Goal: Task Accomplishment & Management: Use online tool/utility

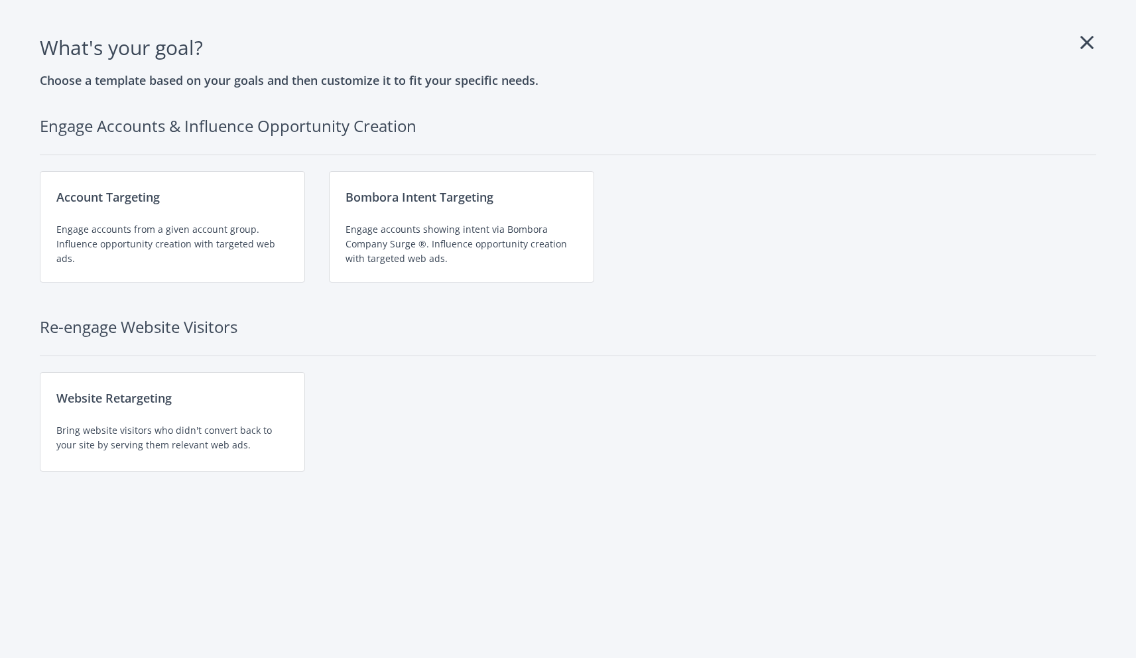
click at [1091, 41] on icon at bounding box center [1086, 42] width 13 height 21
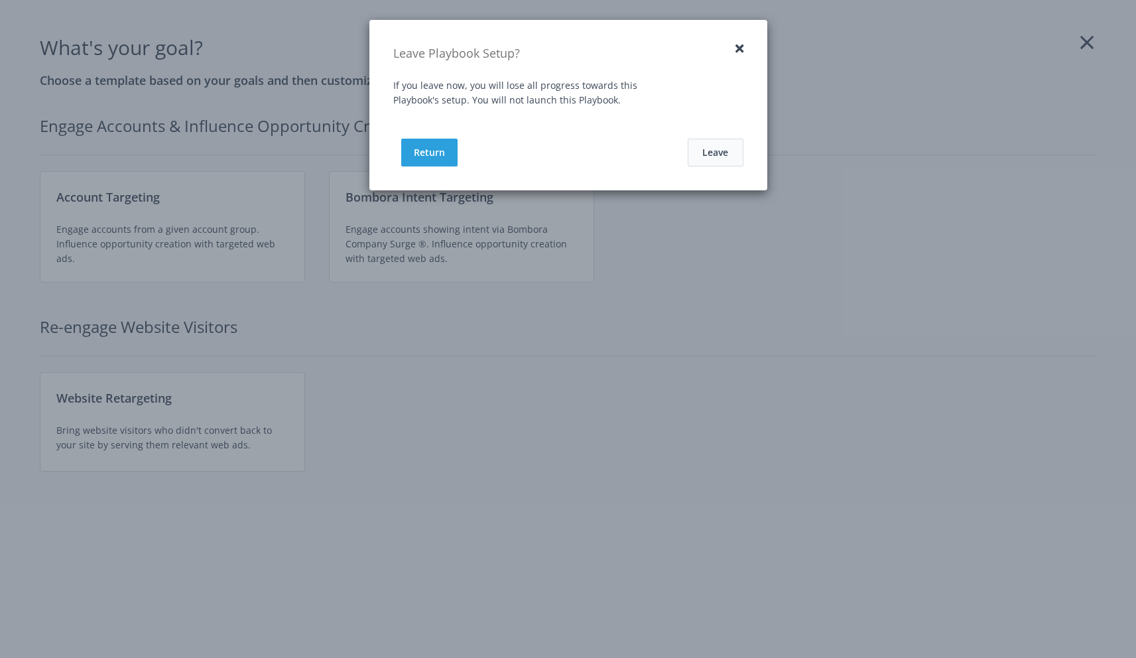
click at [719, 158] on button "Leave" at bounding box center [716, 153] width 56 height 28
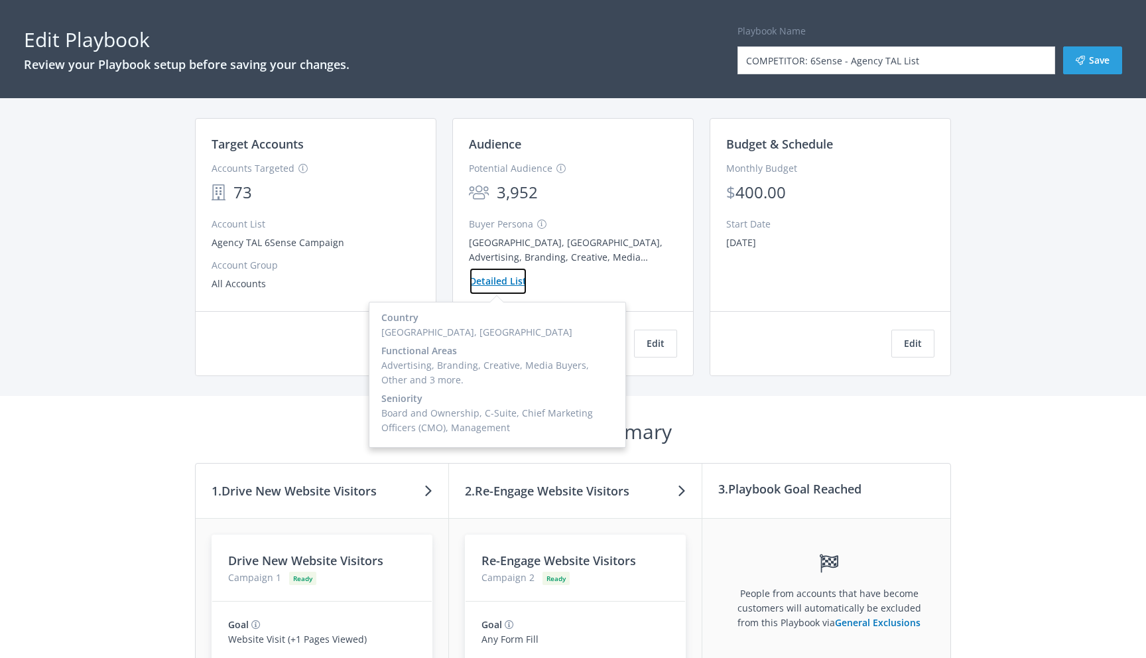
click at [498, 282] on button "Detailed List" at bounding box center [498, 281] width 58 height 28
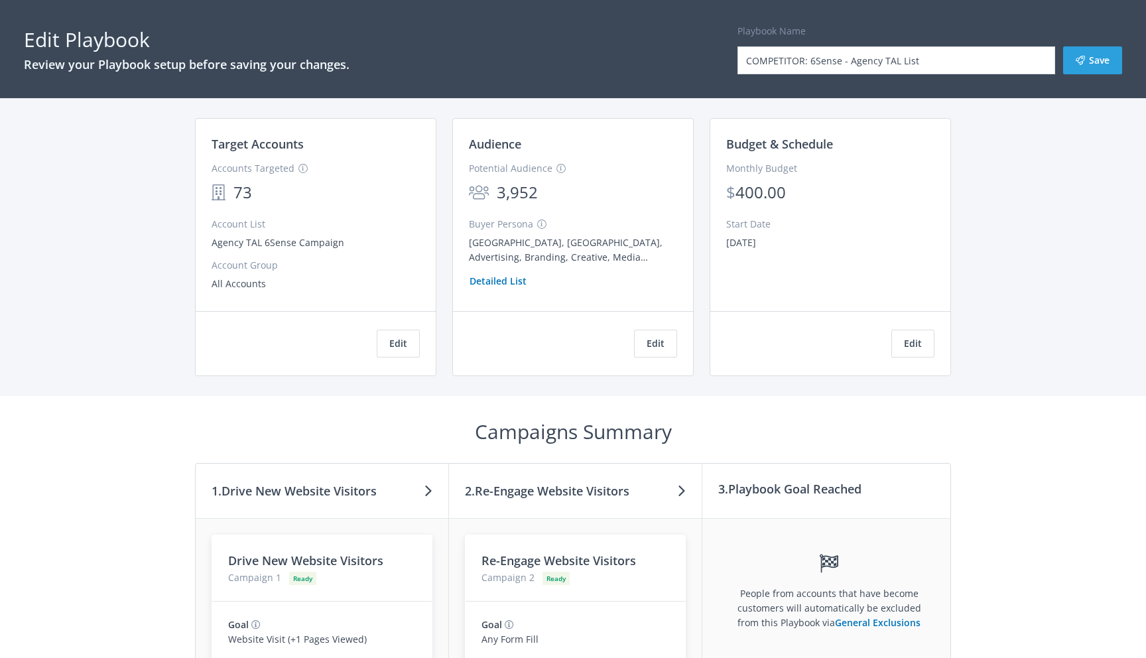
click at [562, 263] on div "Buyer Persona [GEOGRAPHIC_DATA], [GEOGRAPHIC_DATA], Advertising, Branding, Crea…" at bounding box center [573, 256] width 208 height 78
click at [910, 343] on button "Edit" at bounding box center [912, 344] width 43 height 28
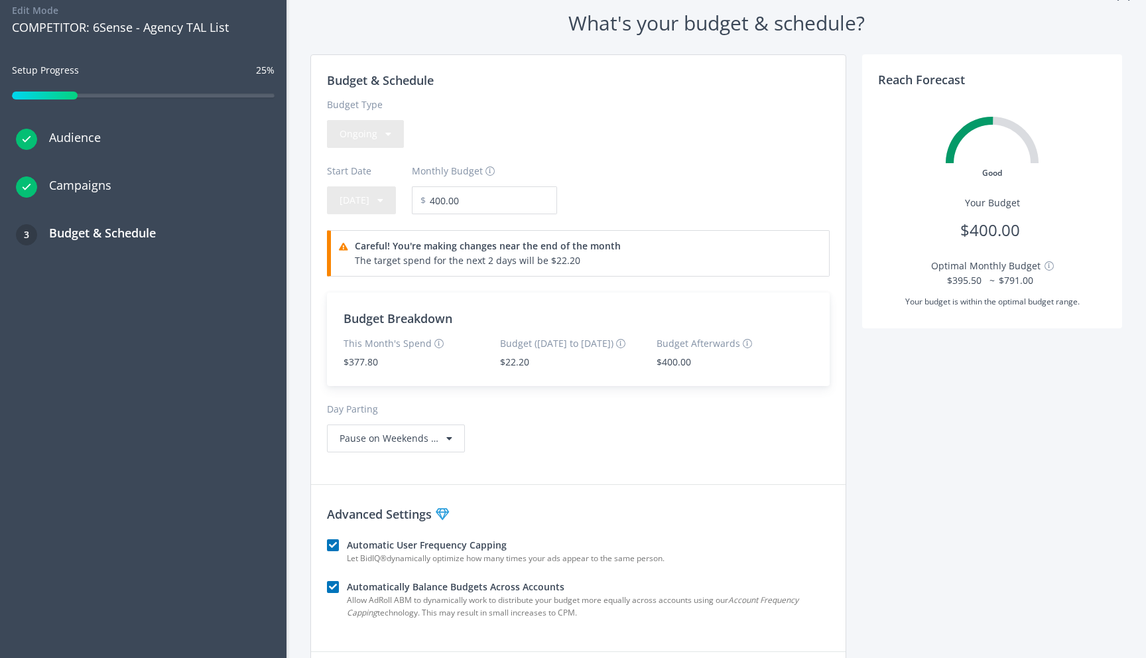
scroll to position [169, 0]
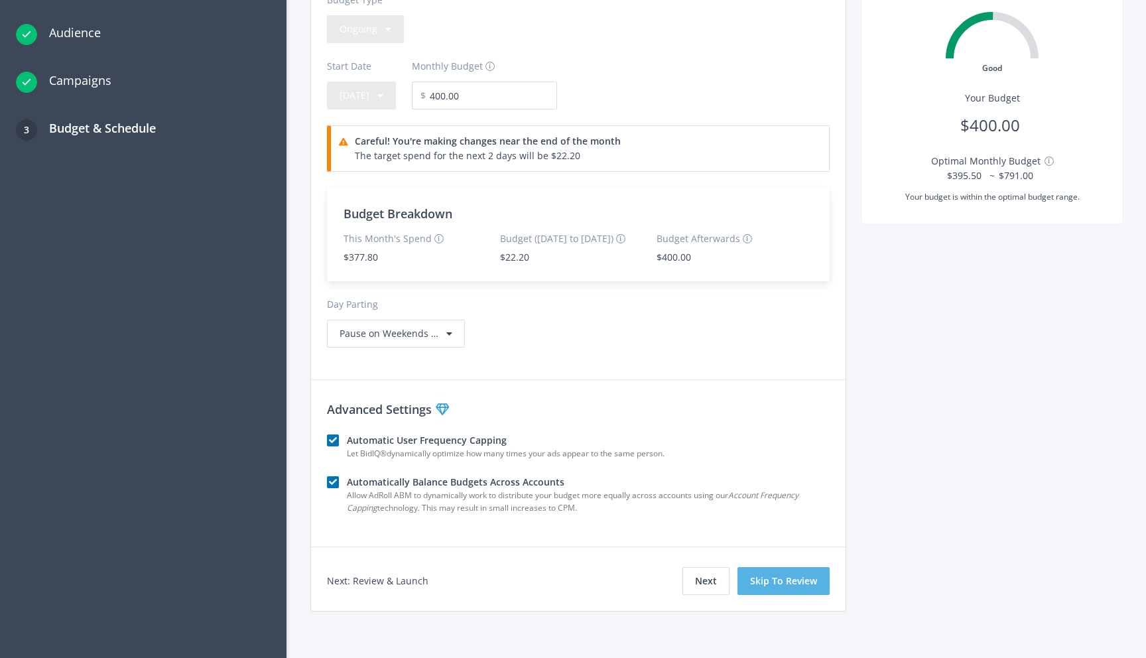
click at [772, 582] on button "Skip To Review" at bounding box center [783, 581] width 92 height 28
